Goal: Task Accomplishment & Management: Manage account settings

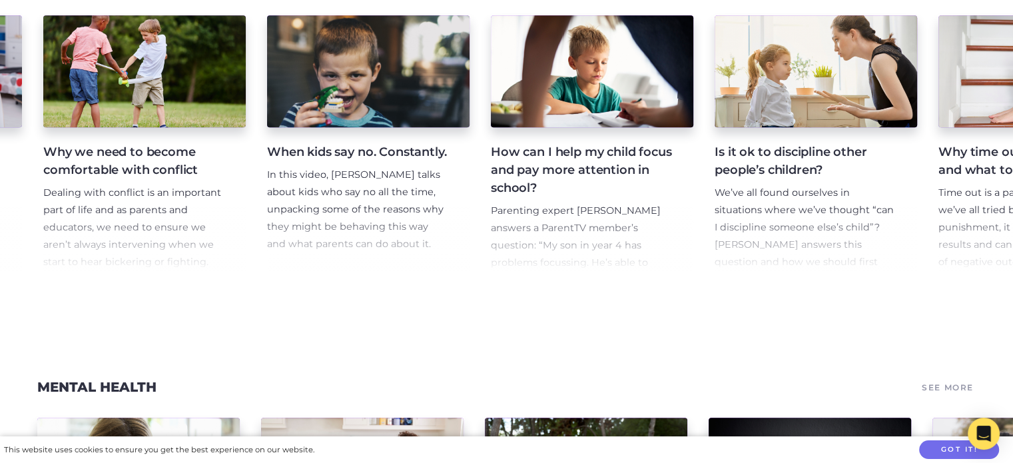
scroll to position [0, 2017]
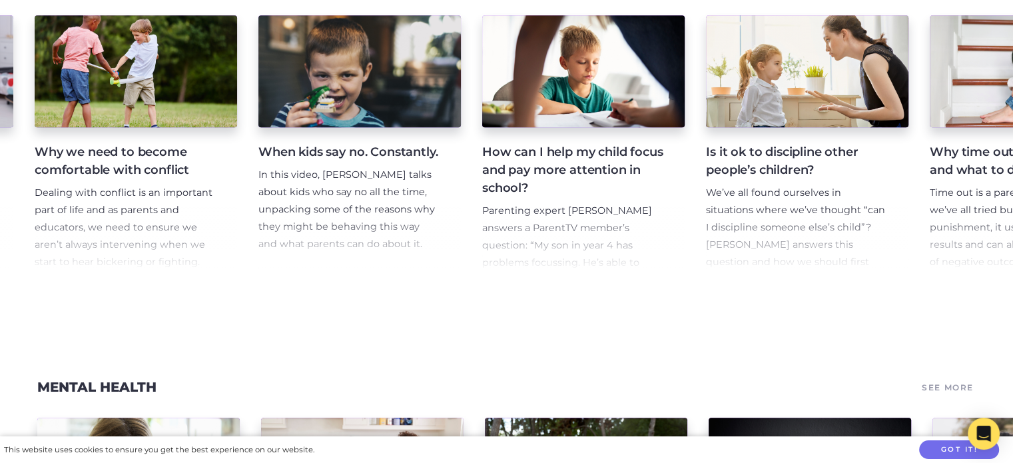
click at [563, 170] on h4 "How can I help my child focus and pay more attention in school?" at bounding box center [572, 170] width 181 height 54
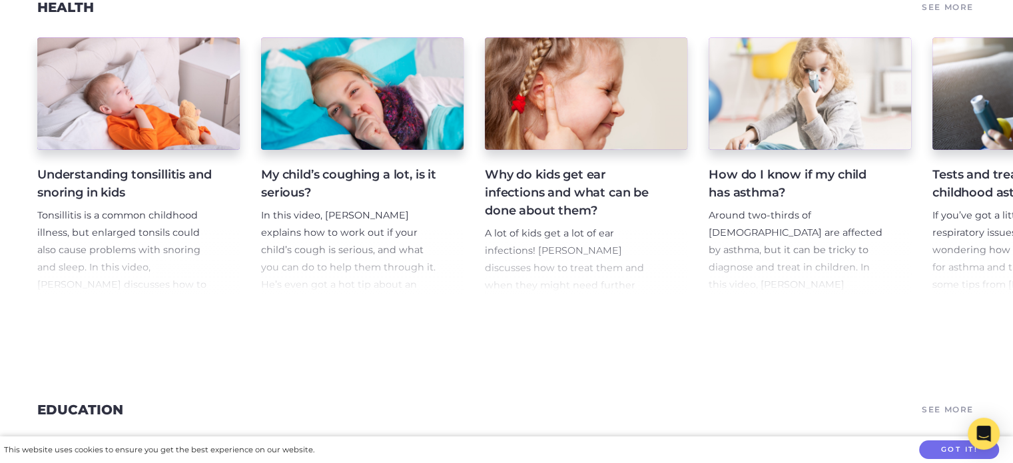
scroll to position [3045, 0]
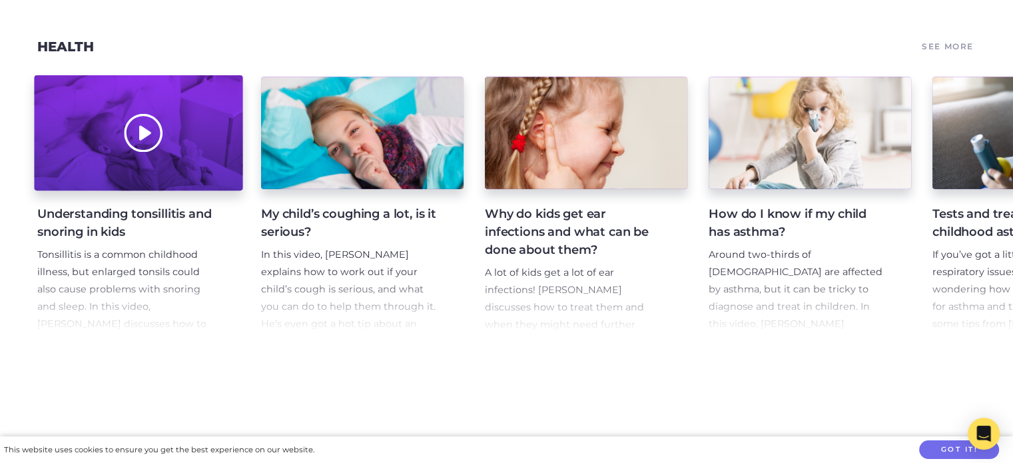
click at [112, 191] on div at bounding box center [138, 133] width 209 height 115
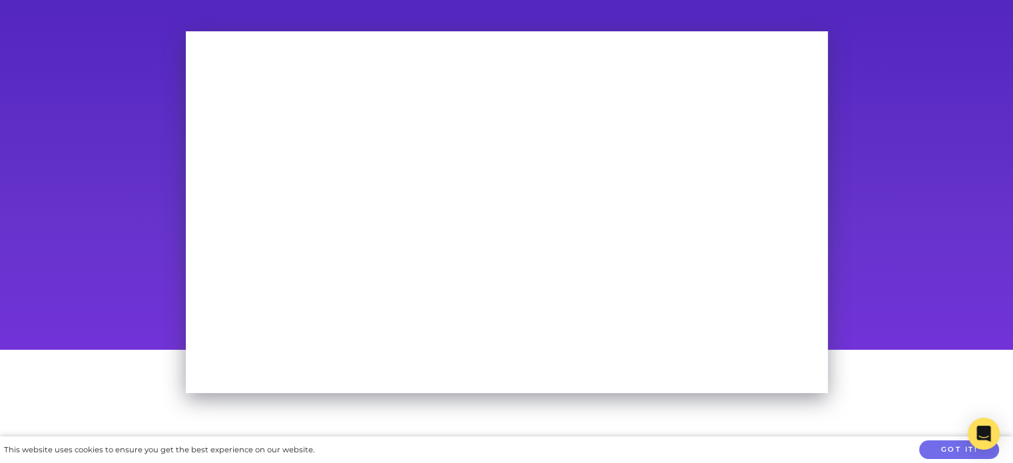
scroll to position [90, 0]
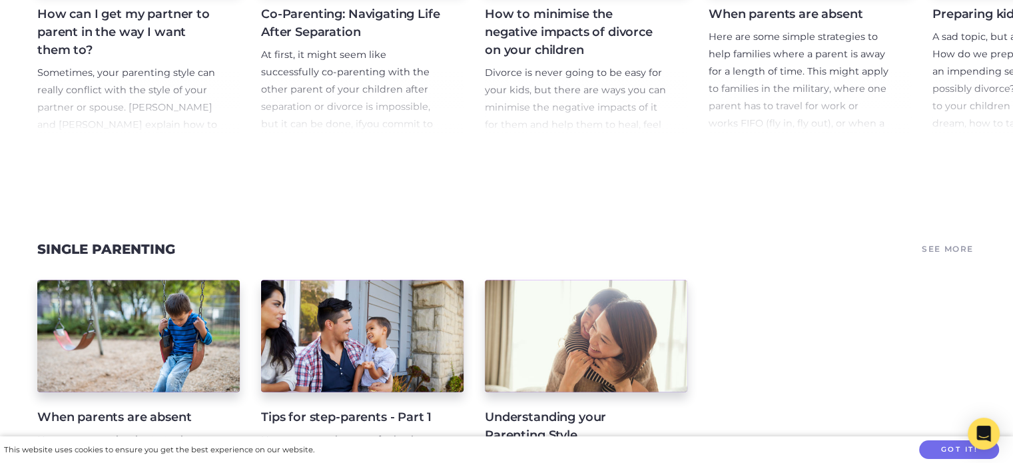
scroll to position [7256, 0]
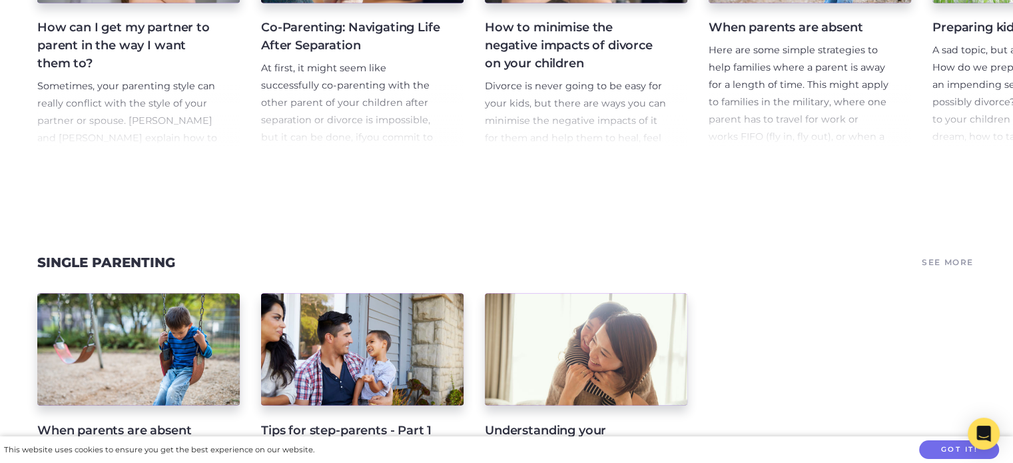
click at [342, 55] on h4 "Co-Parenting: Navigating Life After Separation" at bounding box center [351, 37] width 181 height 36
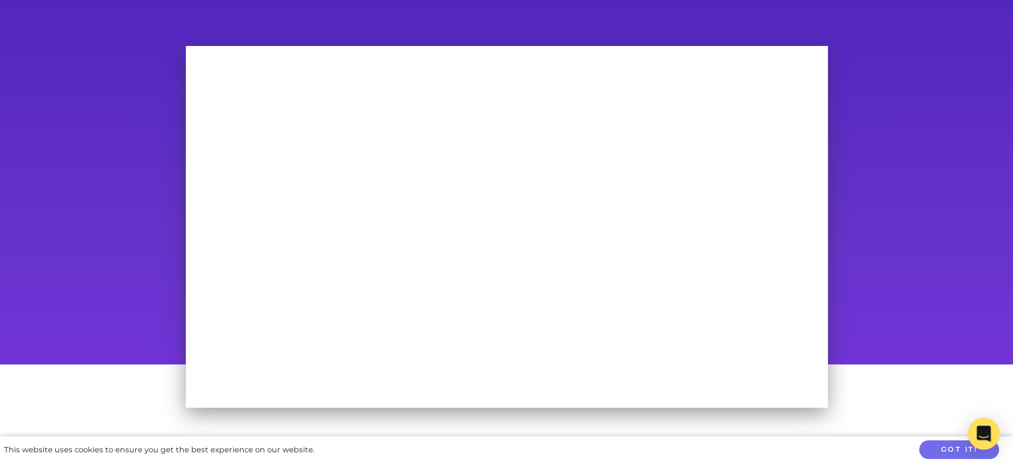
scroll to position [93, 0]
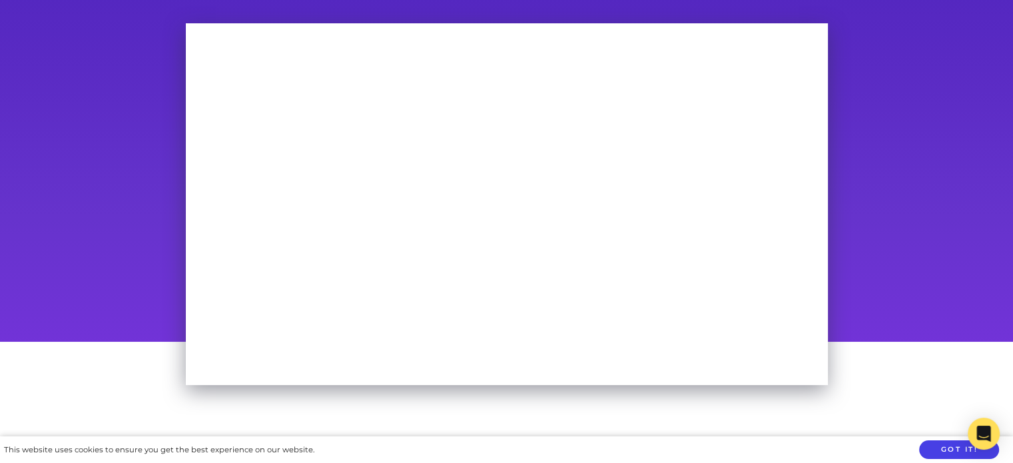
click at [935, 450] on button "Got it!" at bounding box center [959, 449] width 80 height 19
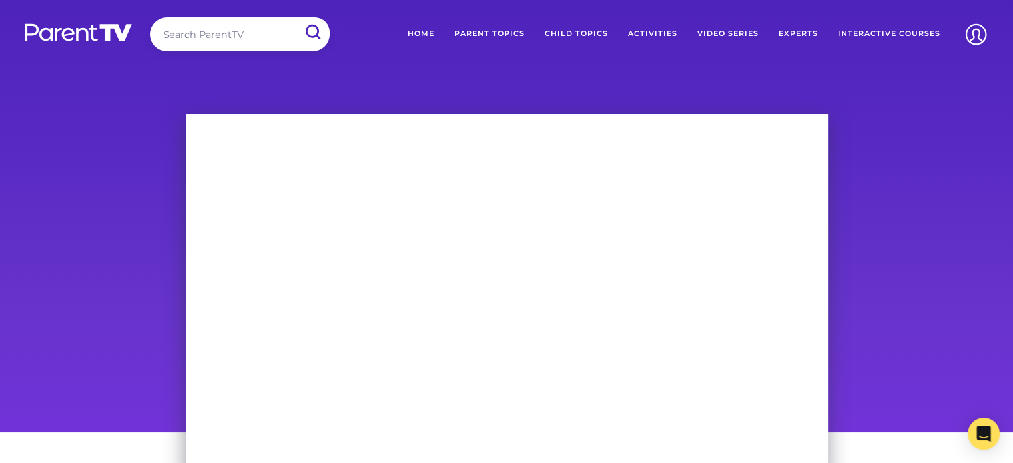
scroll to position [0, 0]
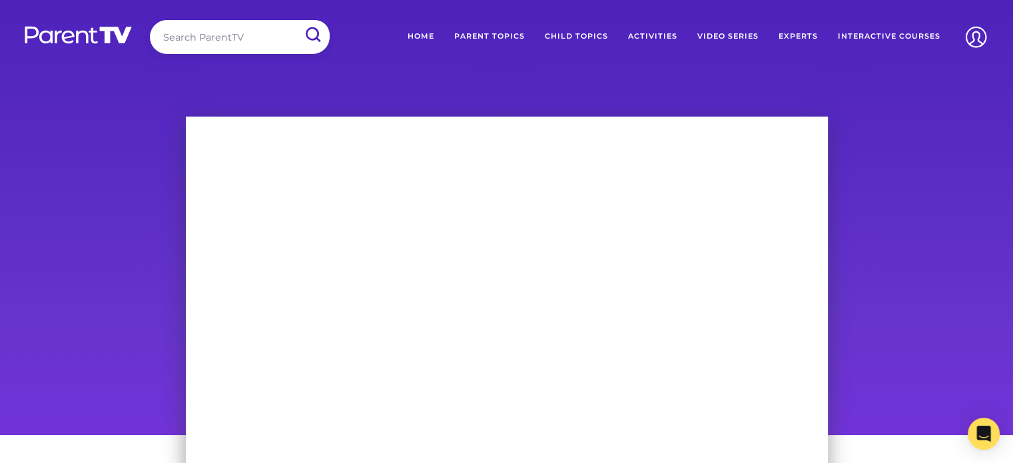
click at [851, 35] on link "Interactive Courses" at bounding box center [889, 36] width 123 height 33
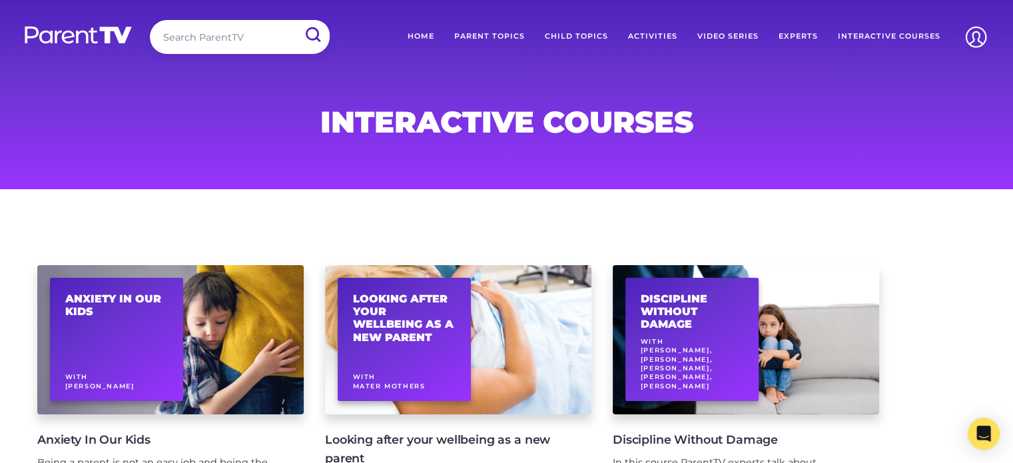
click at [799, 37] on link "Experts" at bounding box center [798, 36] width 59 height 33
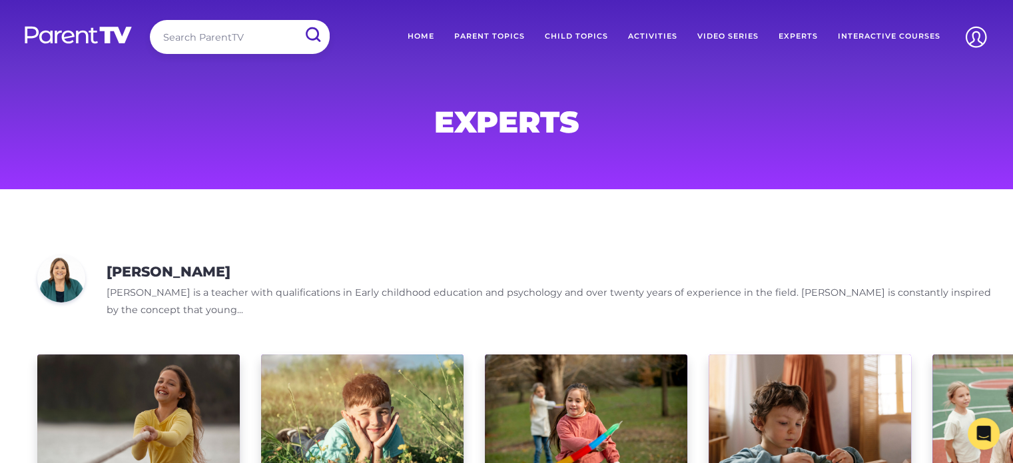
click at [474, 34] on link "Parent Topics" at bounding box center [489, 36] width 91 height 33
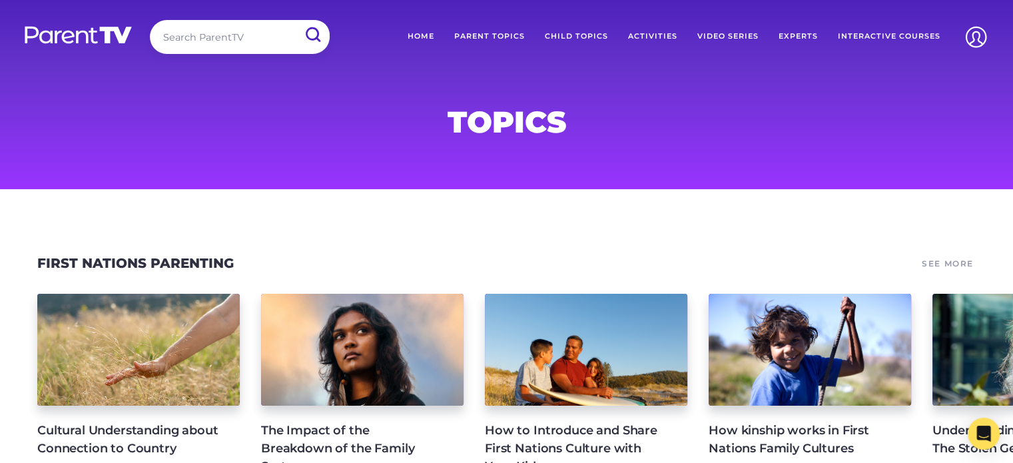
click at [498, 37] on link "Parent Topics" at bounding box center [489, 36] width 91 height 33
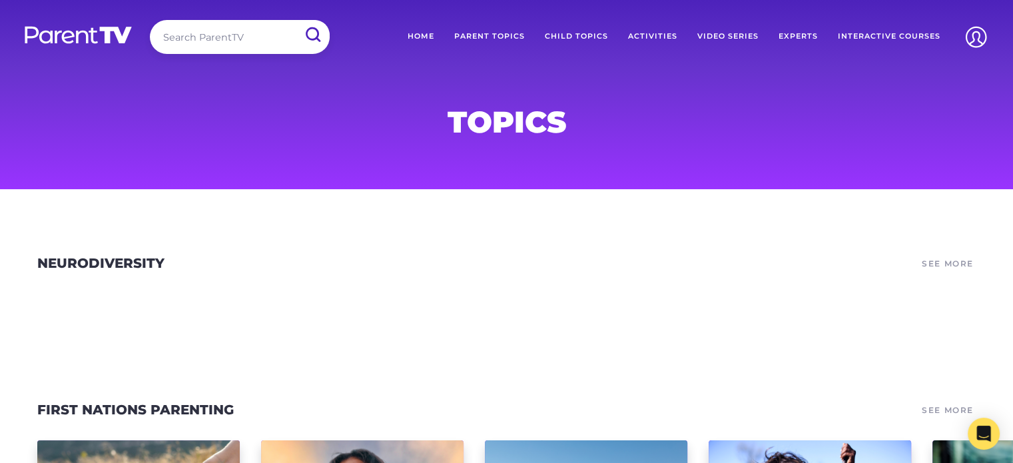
click at [657, 35] on link "Activities" at bounding box center [652, 36] width 69 height 33
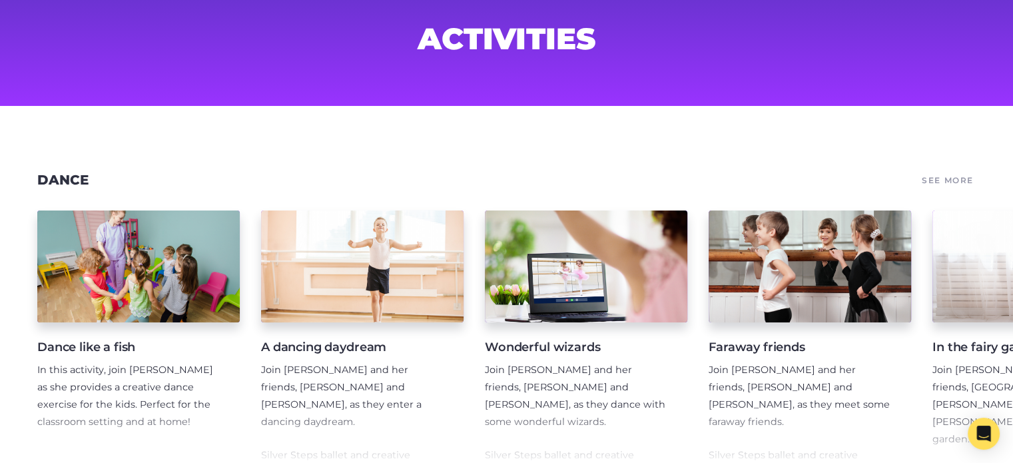
scroll to position [93, 0]
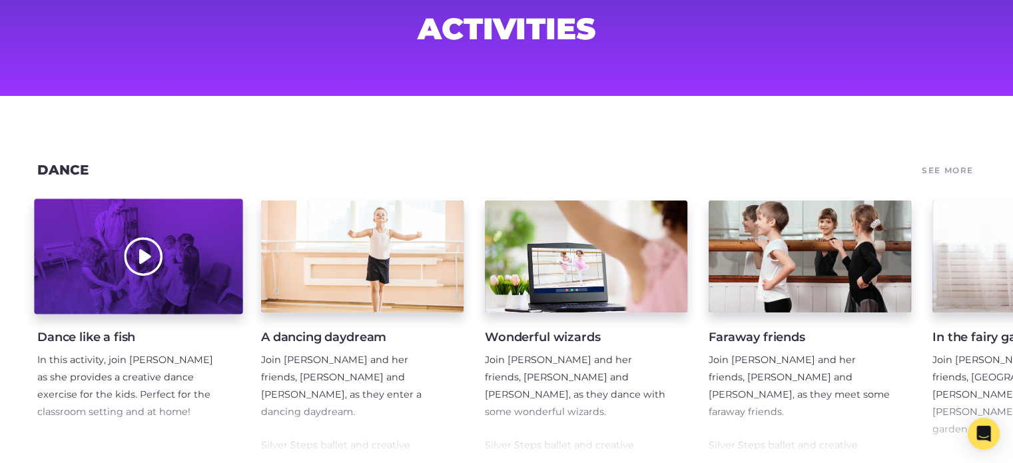
click at [167, 261] on div at bounding box center [138, 256] width 209 height 115
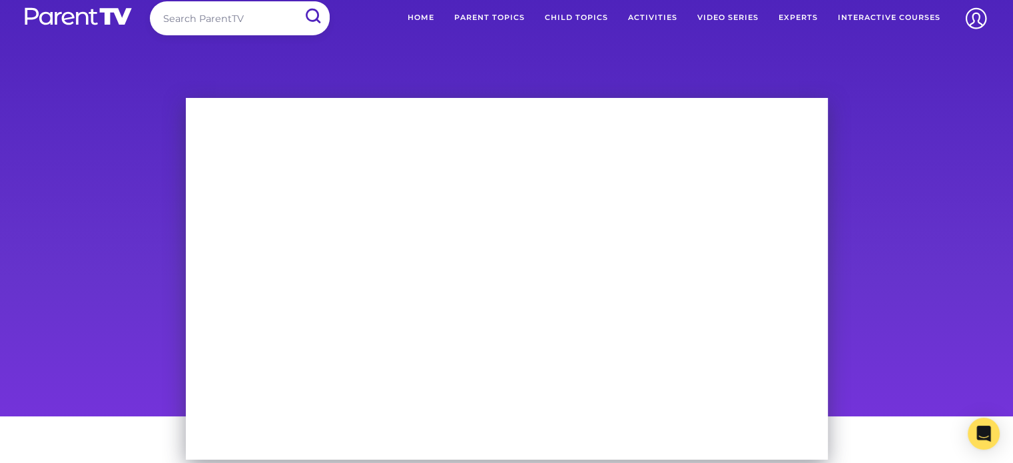
scroll to position [13, 0]
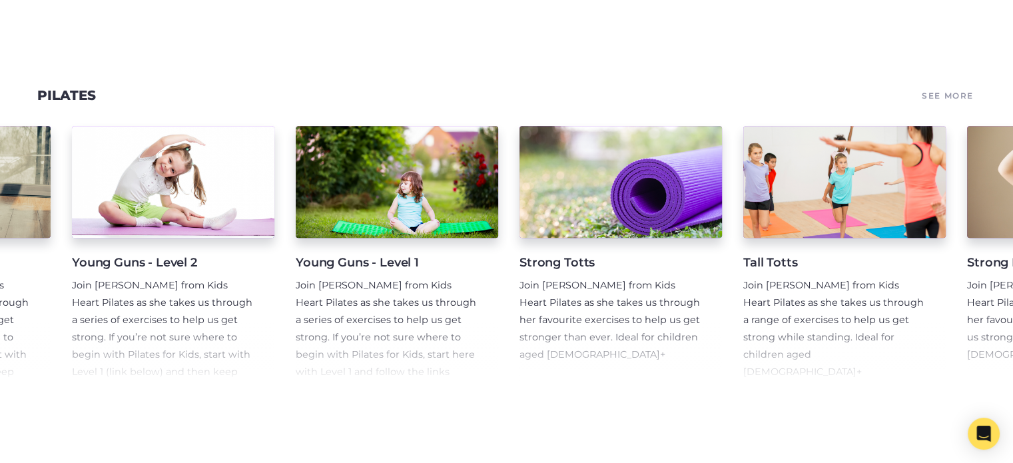
scroll to position [0, 421]
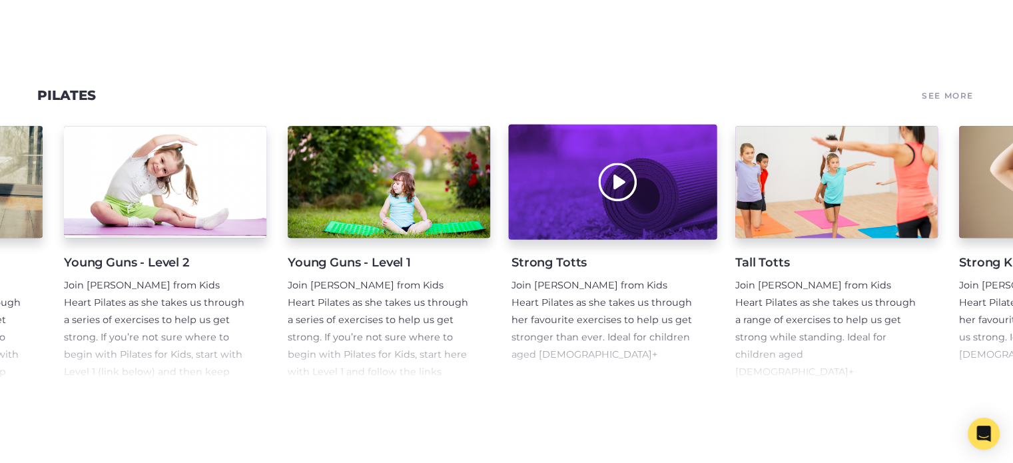
click at [598, 221] on div at bounding box center [612, 182] width 209 height 115
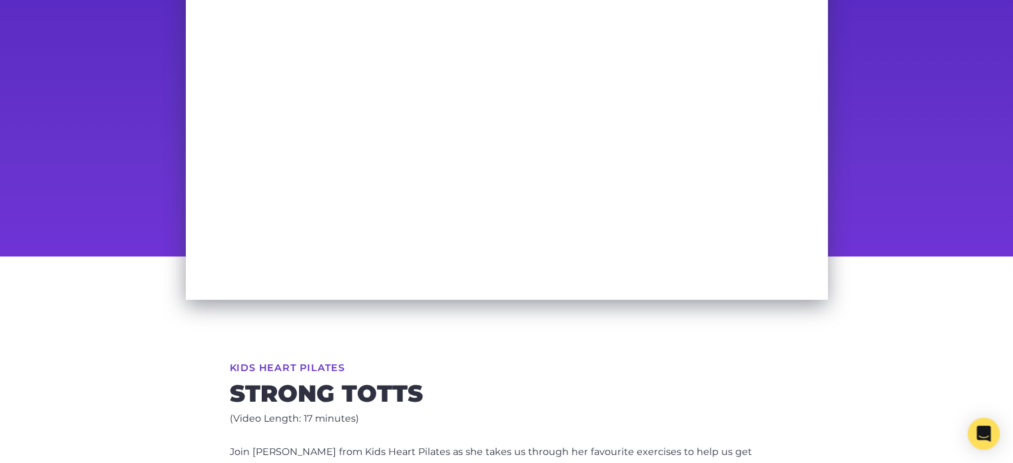
scroll to position [157, 0]
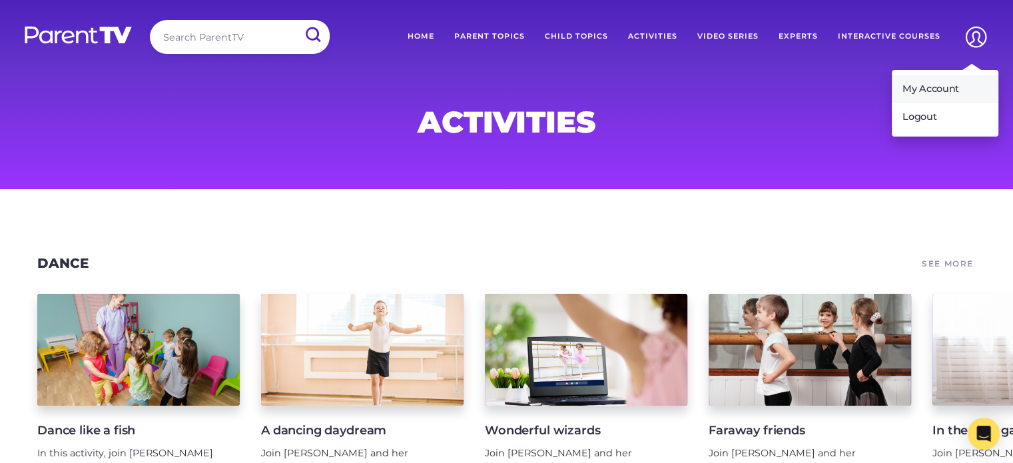
click at [931, 91] on link "My Account" at bounding box center [945, 89] width 107 height 28
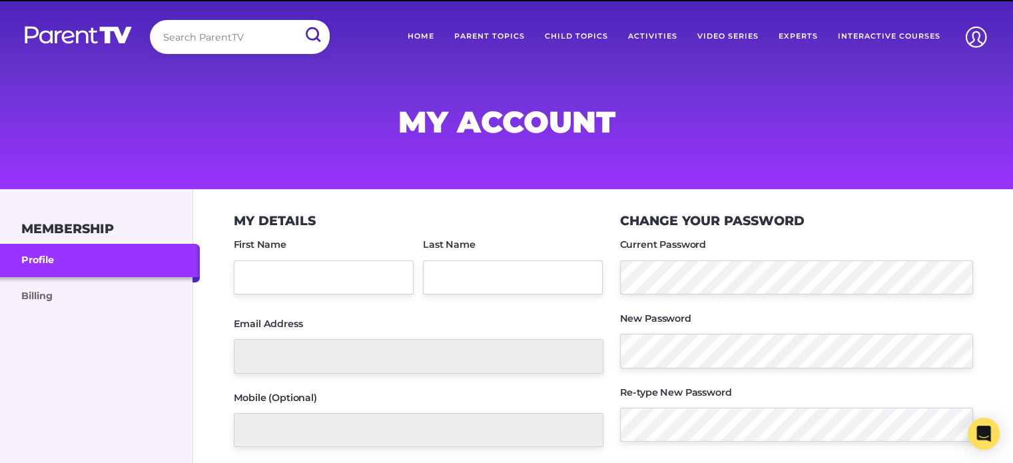
type input "[PERSON_NAME]"
type input "[EMAIL_ADDRESS][DOMAIN_NAME]"
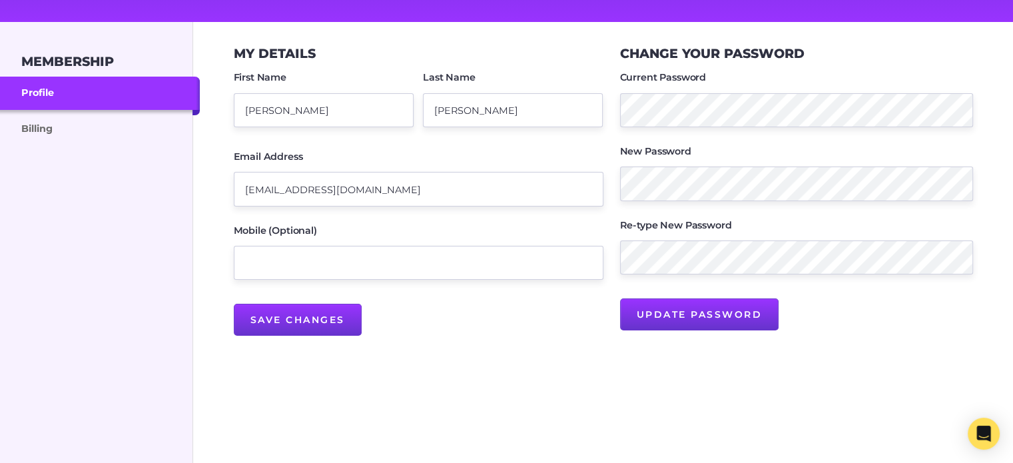
scroll to position [175, 0]
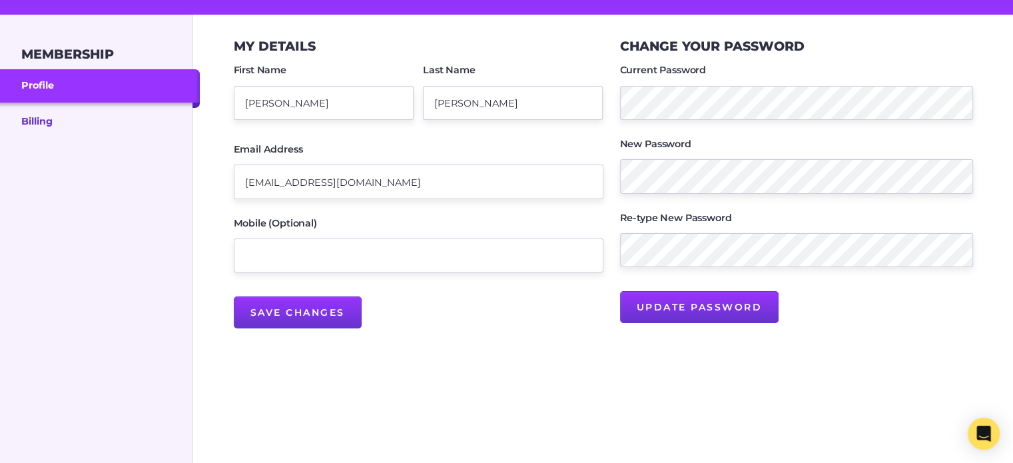
click at [48, 114] on link "Billing" at bounding box center [100, 121] width 200 height 36
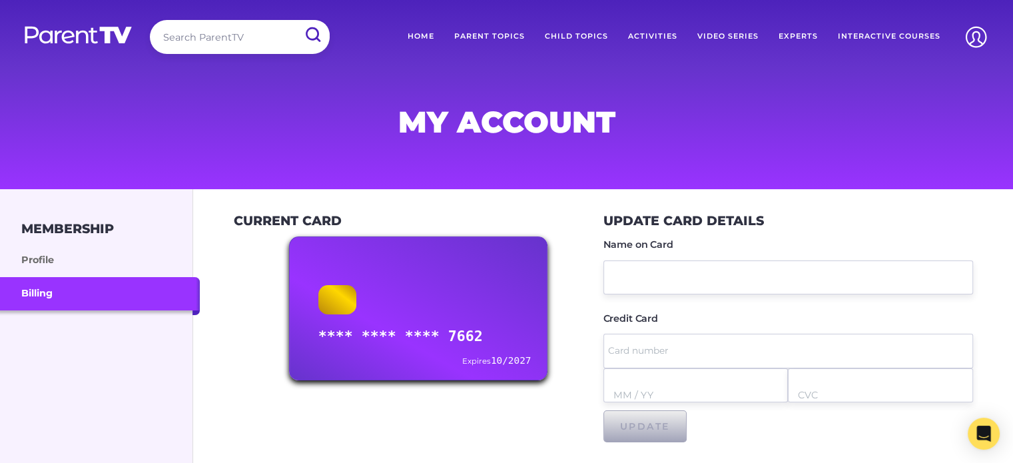
click at [428, 407] on div "Current Card **** **** **** 7662 Expires 10/2027" at bounding box center [419, 327] width 370 height 261
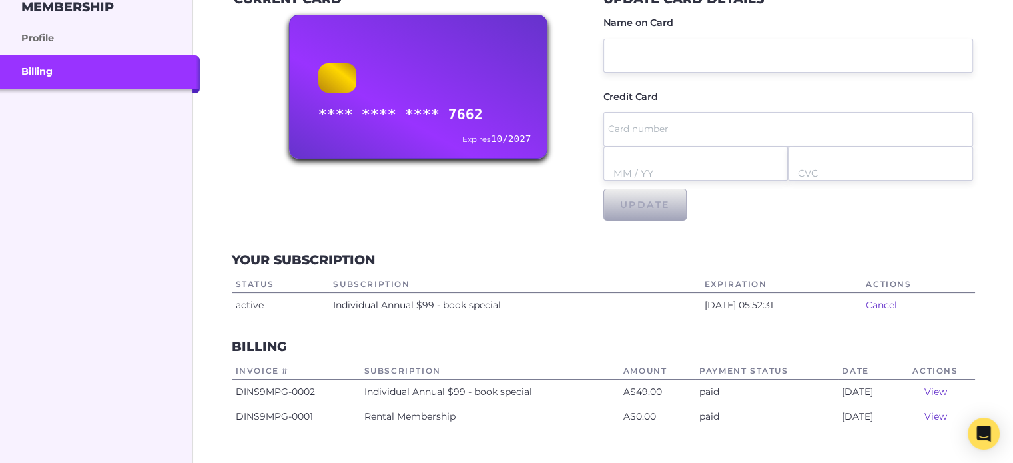
scroll to position [255, 0]
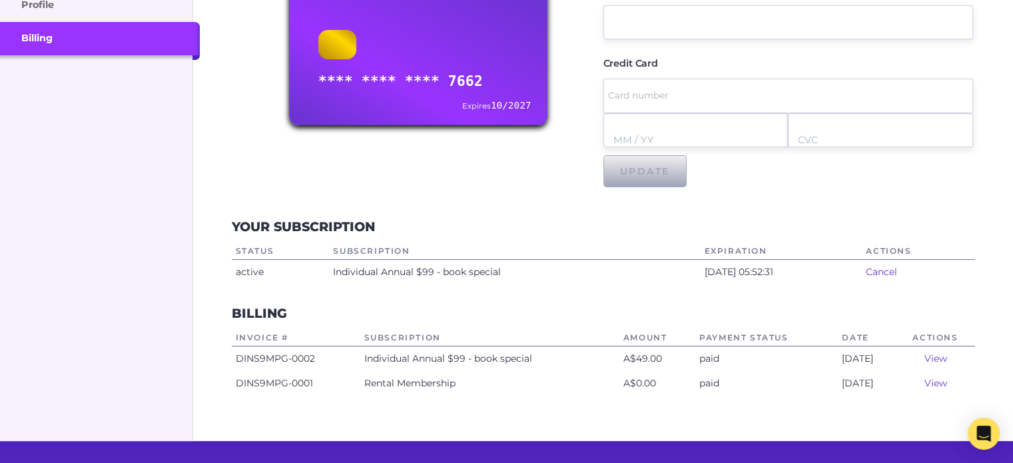
click at [942, 358] on link "View" at bounding box center [935, 358] width 23 height 12
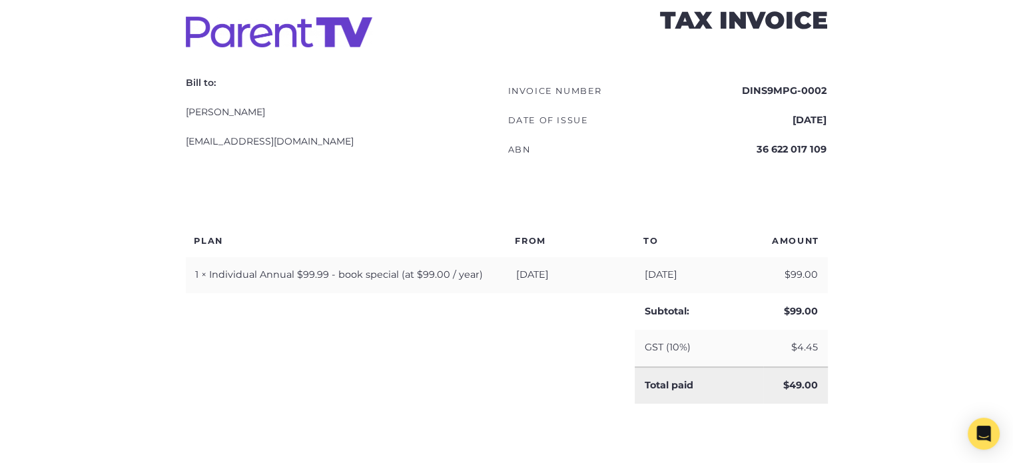
scroll to position [269, 0]
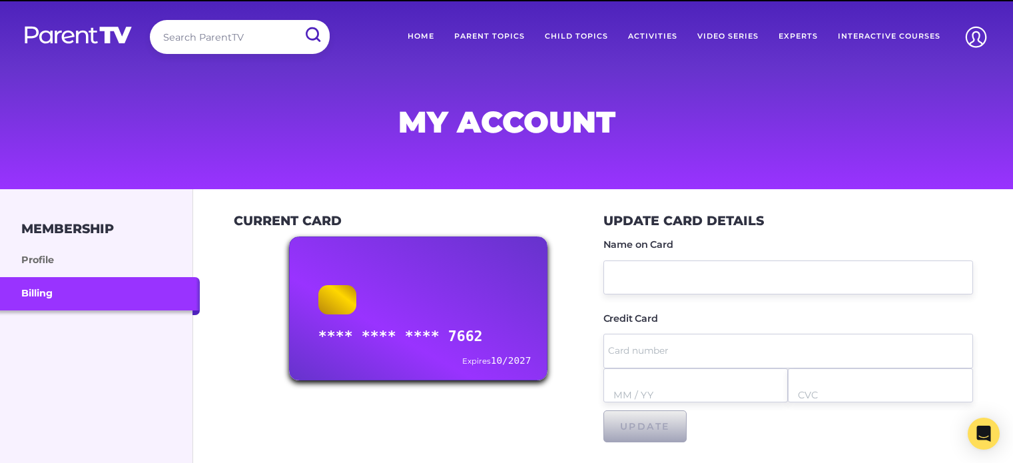
scroll to position [255, 0]
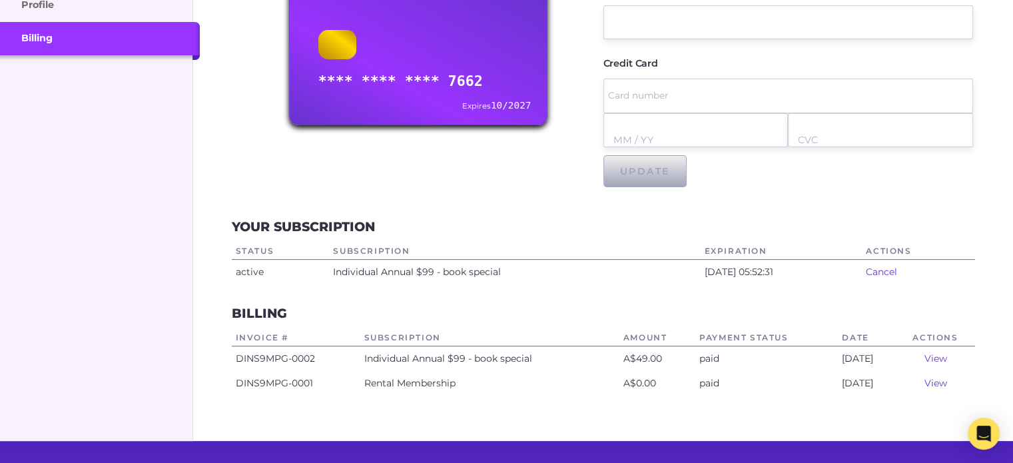
click at [934, 386] on link "View" at bounding box center [935, 383] width 23 height 12
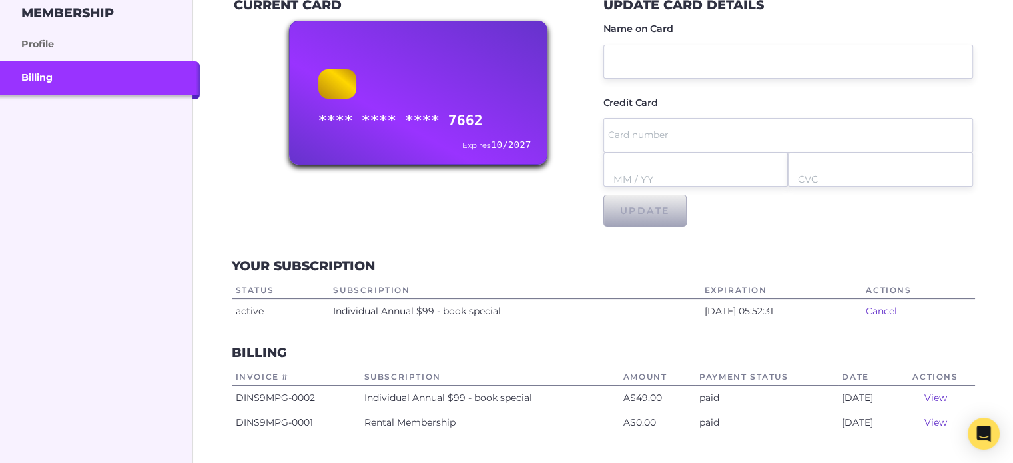
scroll to position [213, 0]
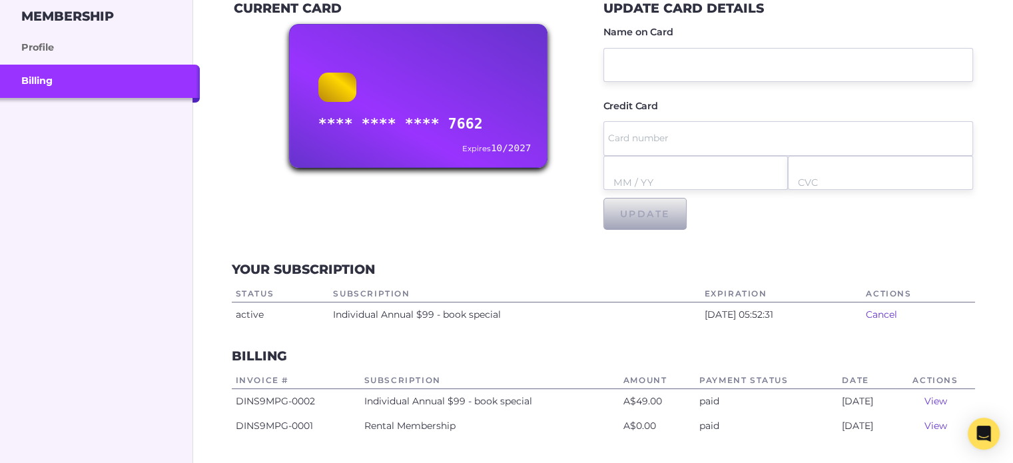
click at [897, 314] on link "Cancel" at bounding box center [881, 314] width 31 height 12
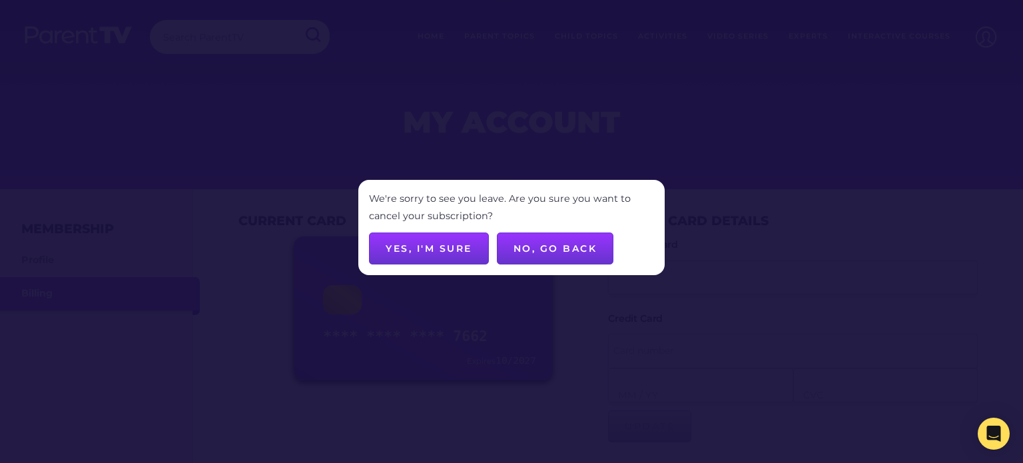
click at [548, 250] on button "No, go back" at bounding box center [555, 249] width 117 height 32
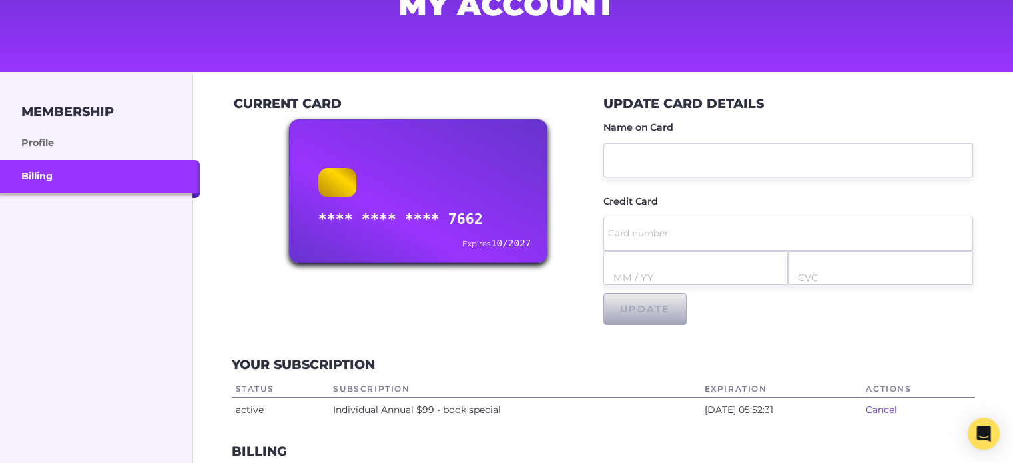
scroll to position [116, 0]
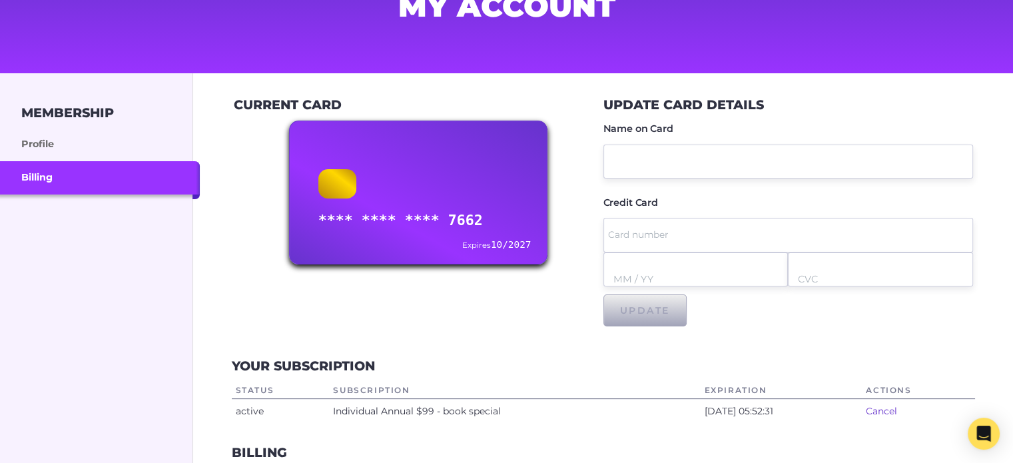
click at [501, 243] on div "Expires 10/2027" at bounding box center [496, 245] width 69 height 17
drag, startPoint x: 453, startPoint y: 220, endPoint x: 408, endPoint y: 199, distance: 49.2
click at [452, 221] on div "**** **** **** 7662" at bounding box center [400, 221] width 165 height 26
click at [332, 178] on div at bounding box center [337, 183] width 39 height 29
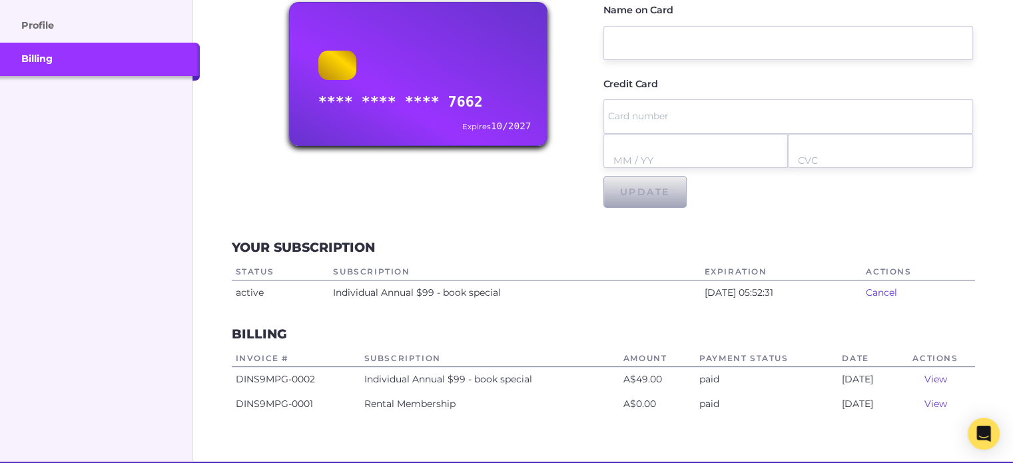
scroll to position [0, 0]
